Goal: Task Accomplishment & Management: Use online tool/utility

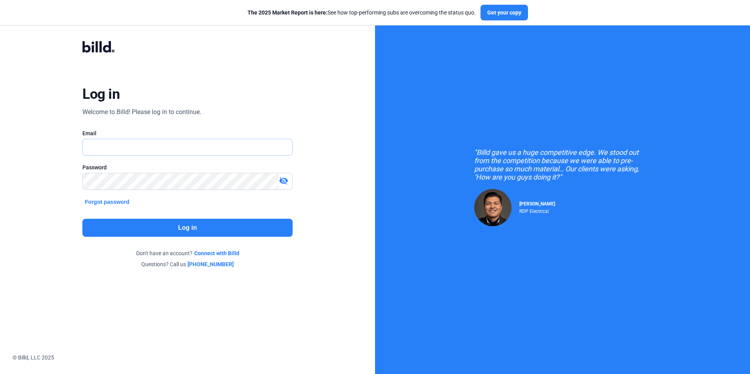
type input "[EMAIL_ADDRESS][DOMAIN_NAME]"
click at [173, 220] on button "Log in" at bounding box center [187, 228] width 210 height 18
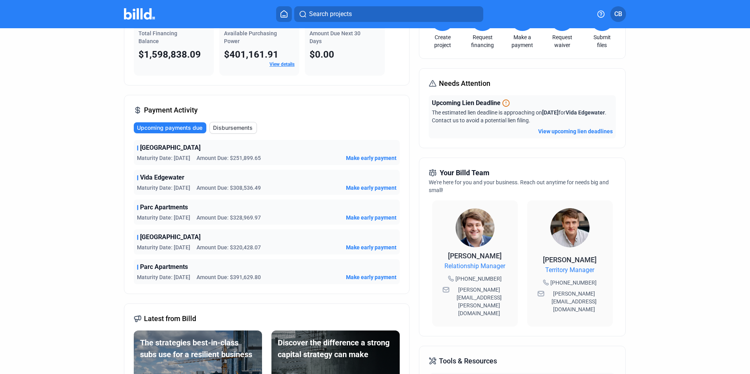
scroll to position [78, 0]
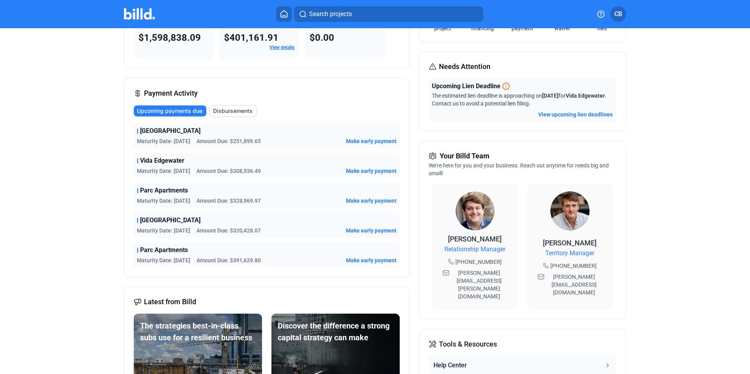
click at [567, 225] on img at bounding box center [569, 210] width 39 height 39
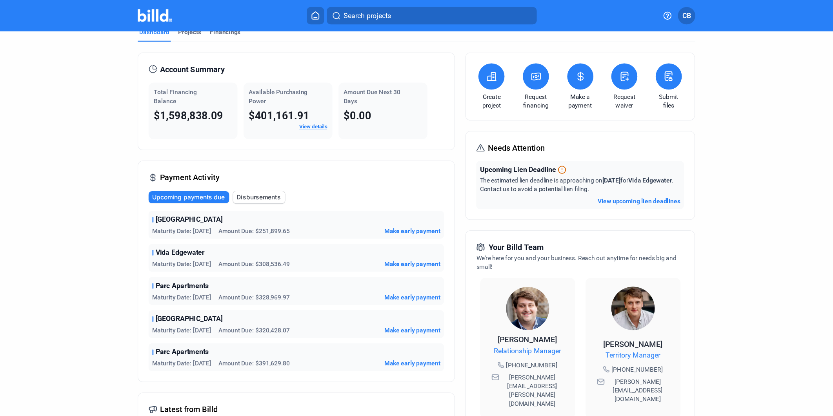
scroll to position [0, 0]
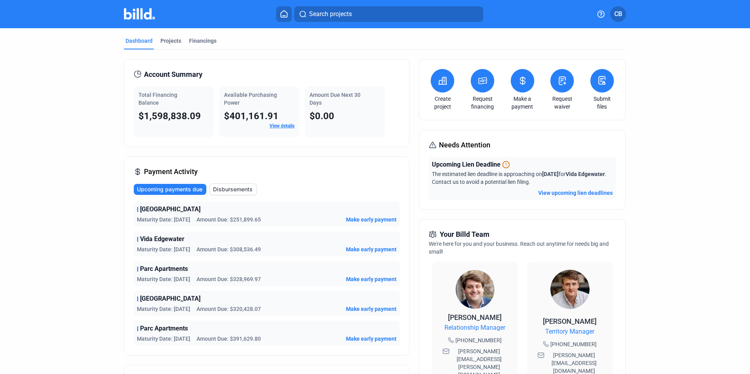
click at [282, 17] on icon at bounding box center [284, 13] width 8 height 7
click at [318, 18] on span "Search projects" at bounding box center [330, 13] width 43 height 9
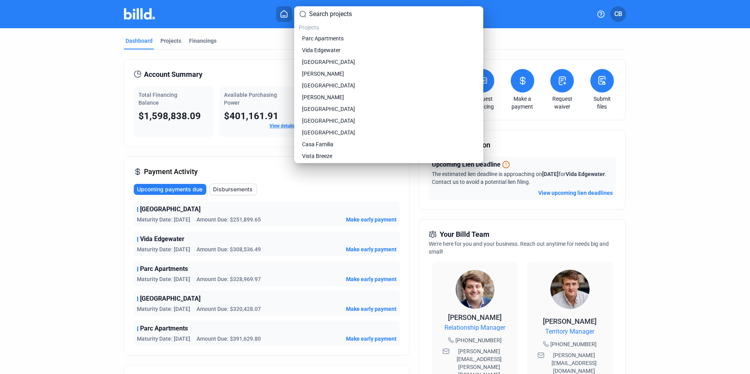
click at [288, 14] on div at bounding box center [375, 187] width 750 height 374
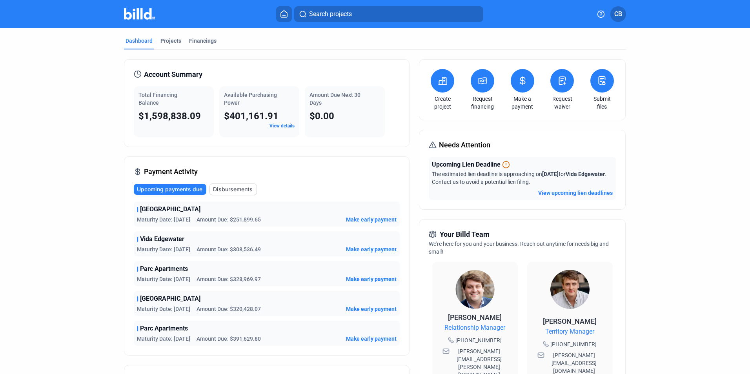
click at [288, 18] on button at bounding box center [284, 14] width 16 height 16
click at [618, 18] on span "CB" at bounding box center [618, 13] width 8 height 9
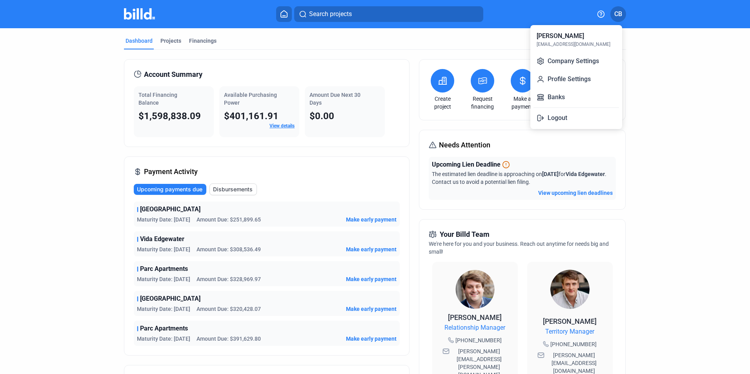
click at [601, 12] on div at bounding box center [375, 187] width 750 height 374
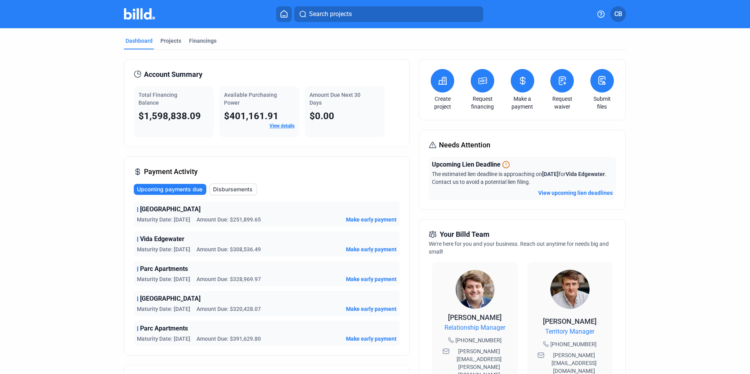
click at [601, 13] on icon at bounding box center [601, 14] width 7 height 7
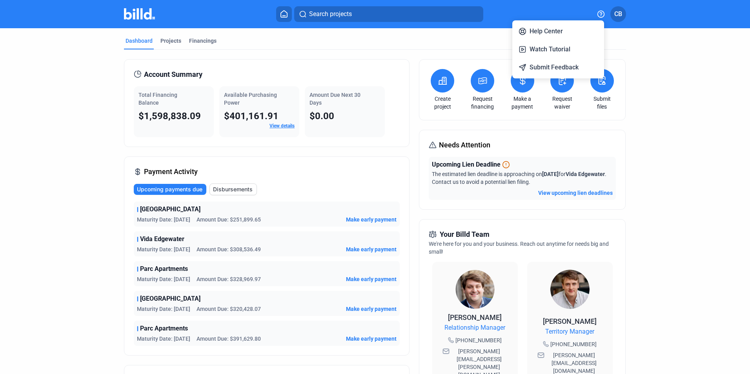
click at [639, 69] on div at bounding box center [375, 187] width 750 height 374
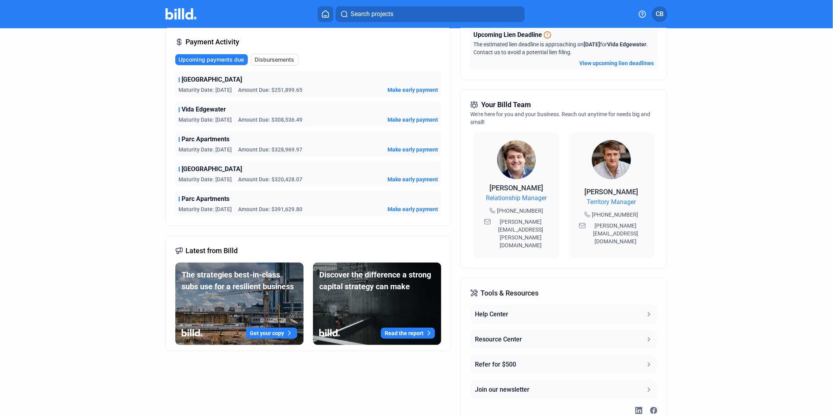
scroll to position [153, 0]
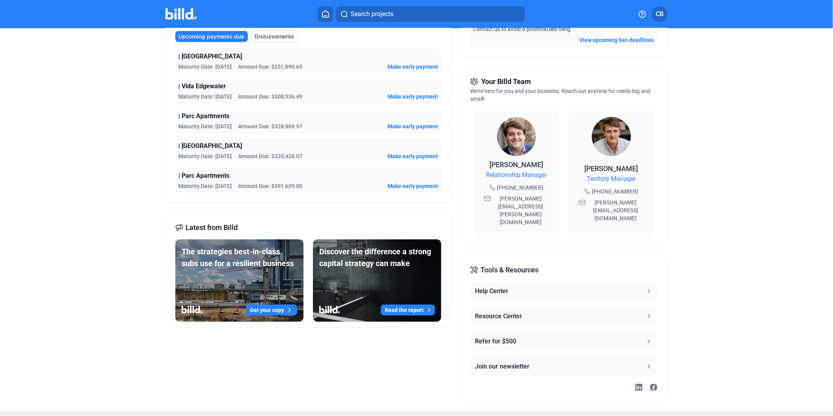
click at [645, 338] on icon at bounding box center [648, 341] width 7 height 7
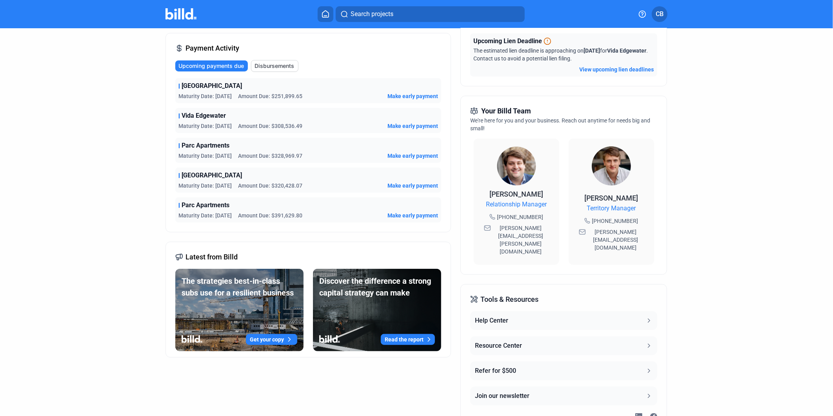
scroll to position [109, 0]
